Goal: Check status: Check status

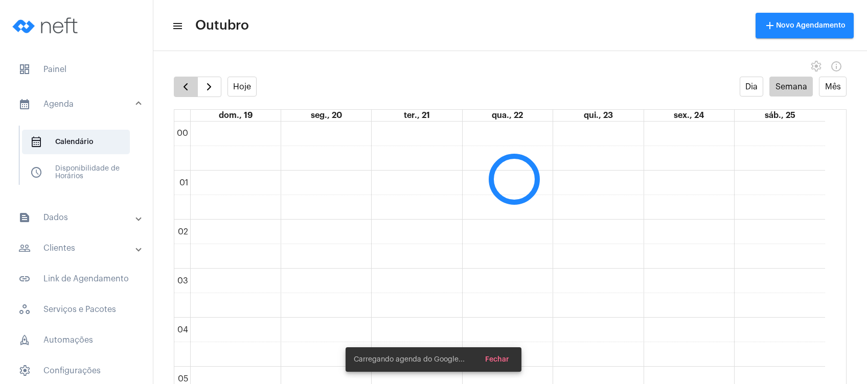
scroll to position [295, 0]
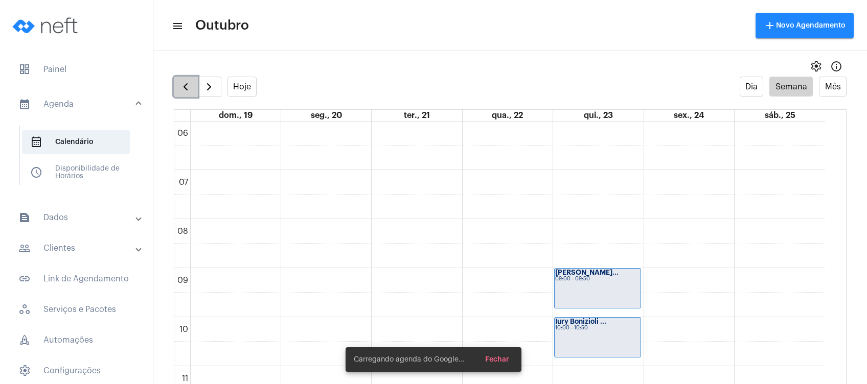
click at [184, 89] on span "button" at bounding box center [185, 87] width 12 height 12
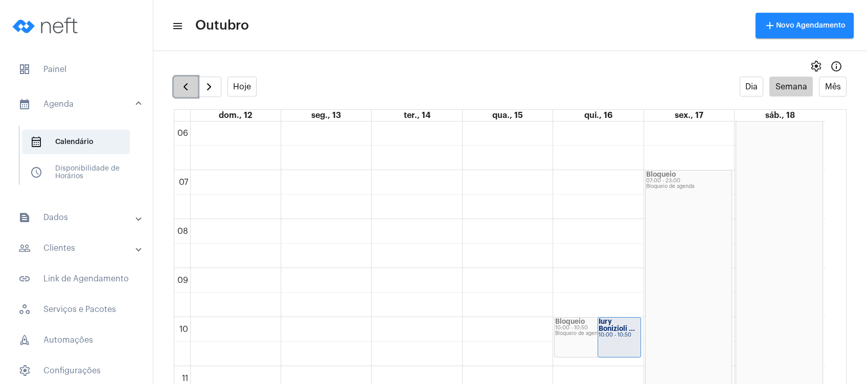
click at [184, 89] on span "button" at bounding box center [185, 87] width 12 height 12
click at [179, 88] on button "button" at bounding box center [186, 87] width 24 height 20
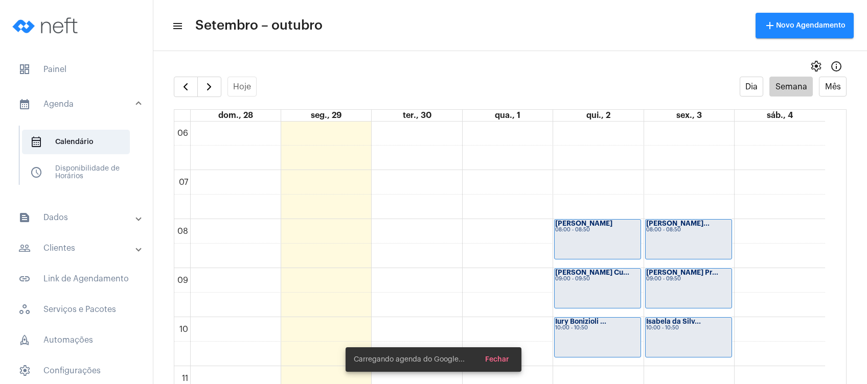
click at [395, 33] on mat-toolbar-row "menu Setembro – outubro add Novo Agendamento" at bounding box center [509, 25] width 713 height 33
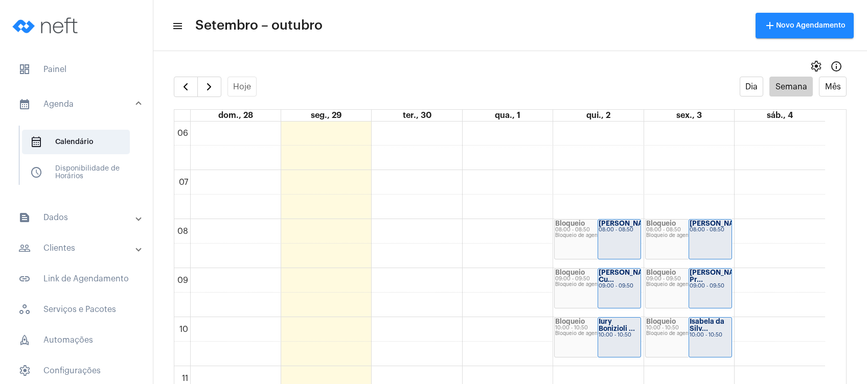
click at [395, 33] on mat-toolbar-row "menu Setembro – outubro add Novo Agendamento" at bounding box center [509, 25] width 713 height 33
click at [476, 21] on mat-toolbar-row "menu Setembro – outubro add Novo Agendamento" at bounding box center [509, 25] width 713 height 33
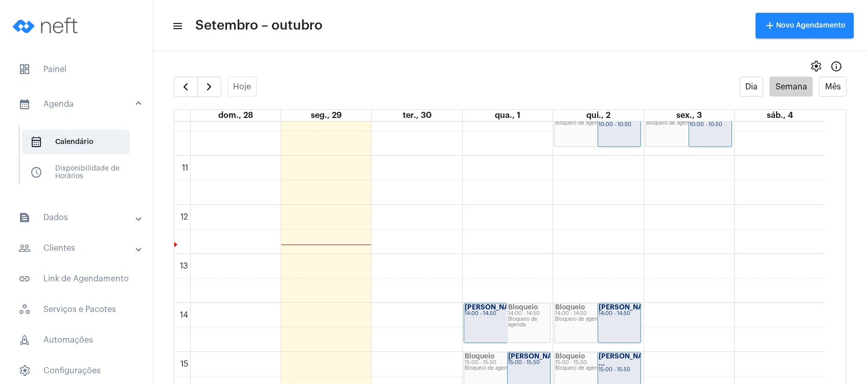
scroll to position [495, 0]
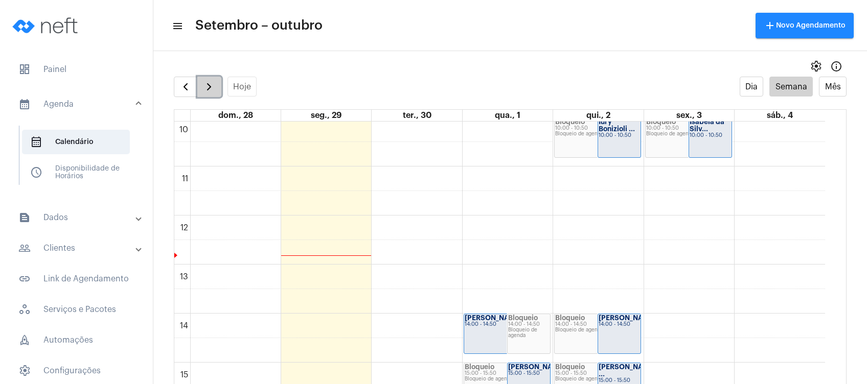
click at [209, 89] on span "button" at bounding box center [209, 87] width 12 height 12
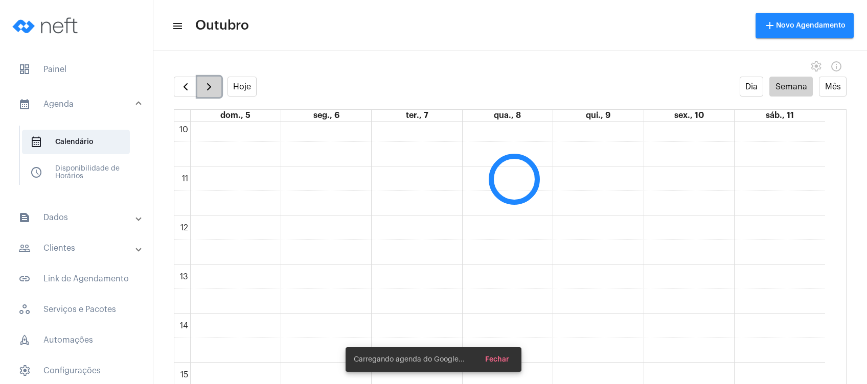
scroll to position [295, 0]
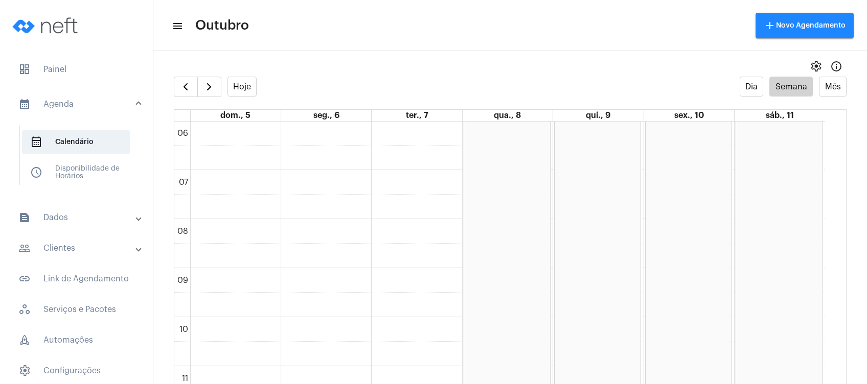
click at [307, 39] on mat-toolbar-row "menu Outubro add Novo Agendamento" at bounding box center [509, 25] width 713 height 33
click at [209, 89] on span "button" at bounding box center [209, 87] width 12 height 12
click at [211, 84] on span "button" at bounding box center [209, 87] width 12 height 12
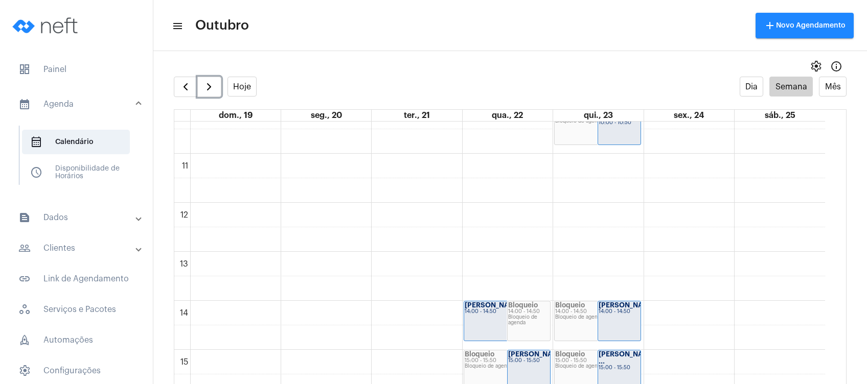
scroll to position [516, 0]
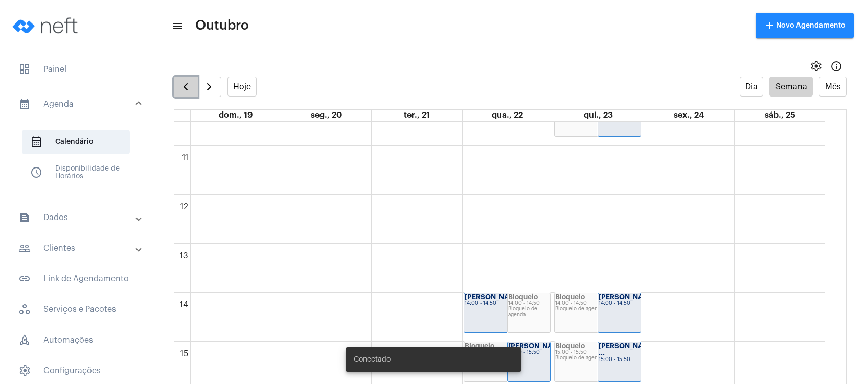
click at [192, 87] on button "button" at bounding box center [186, 87] width 24 height 20
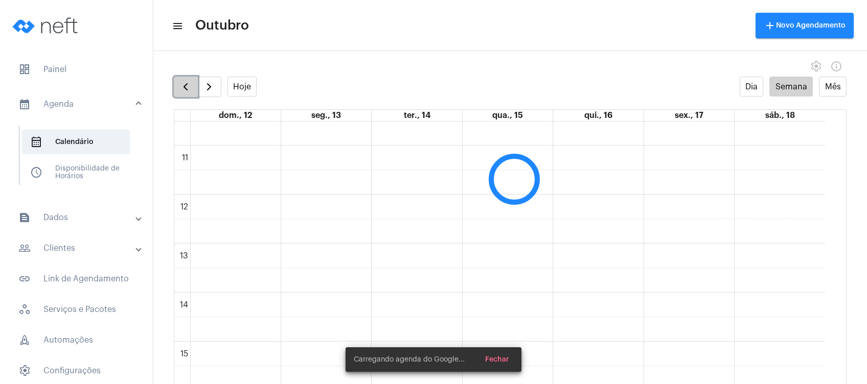
scroll to position [295, 0]
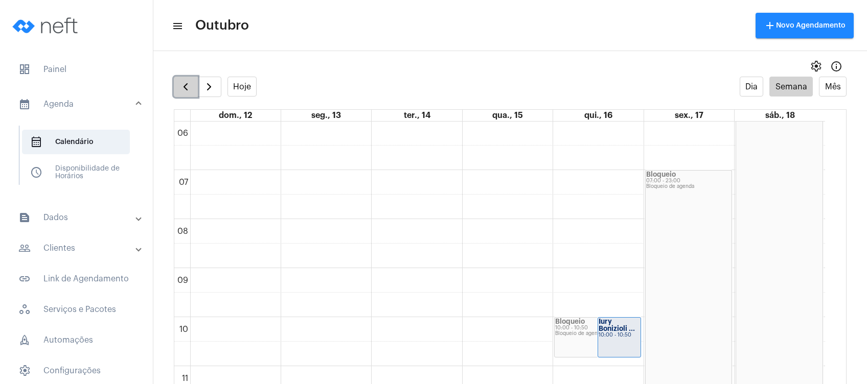
click at [192, 87] on button "button" at bounding box center [186, 87] width 24 height 20
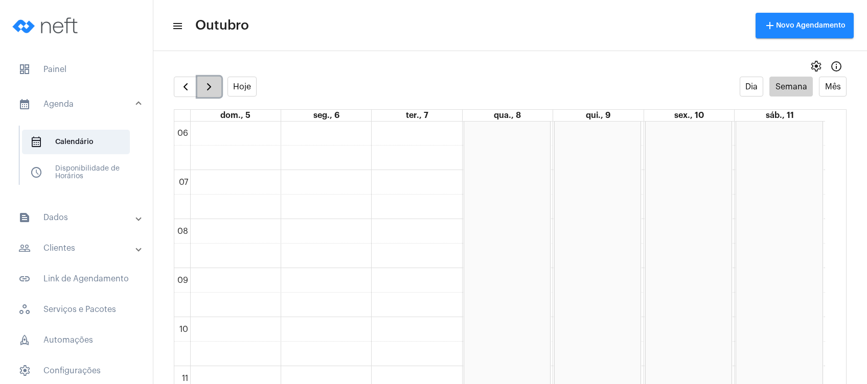
click at [215, 87] on span "button" at bounding box center [209, 87] width 12 height 12
